Goal: Information Seeking & Learning: Learn about a topic

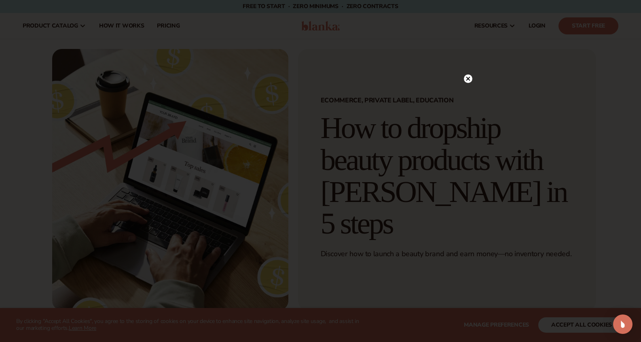
click at [469, 80] on icon at bounding box center [468, 79] width 4 height 4
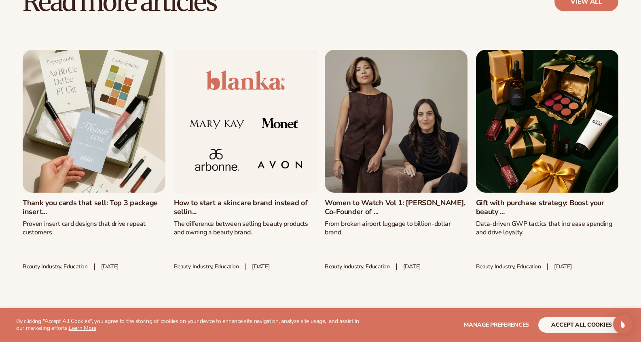
scroll to position [3073, 0]
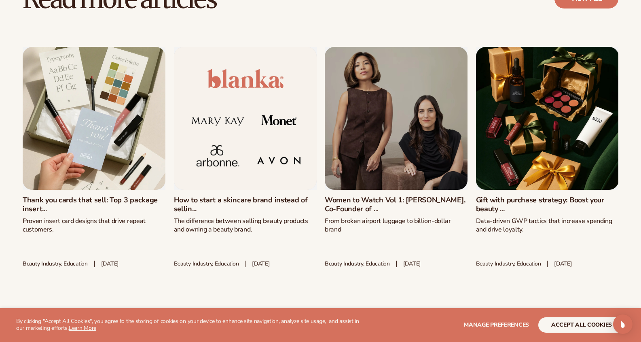
click at [353, 213] on link "Women to Watch Vol 1: [PERSON_NAME], Co-Founder of ..." at bounding box center [396, 204] width 143 height 17
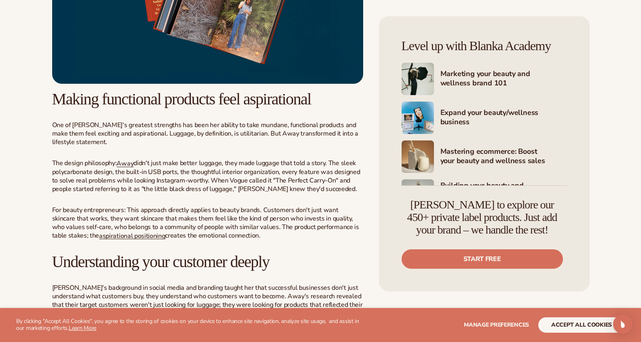
scroll to position [906, 0]
